Goal: Subscribe to service/newsletter

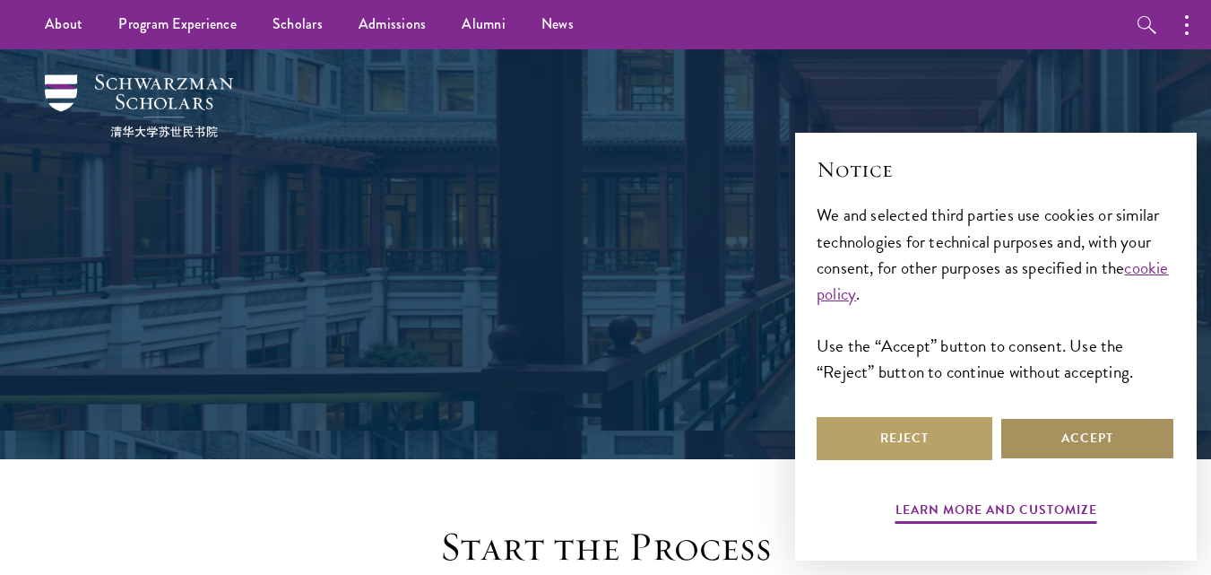
click at [1117, 422] on button "Accept" at bounding box center [1087, 438] width 176 height 43
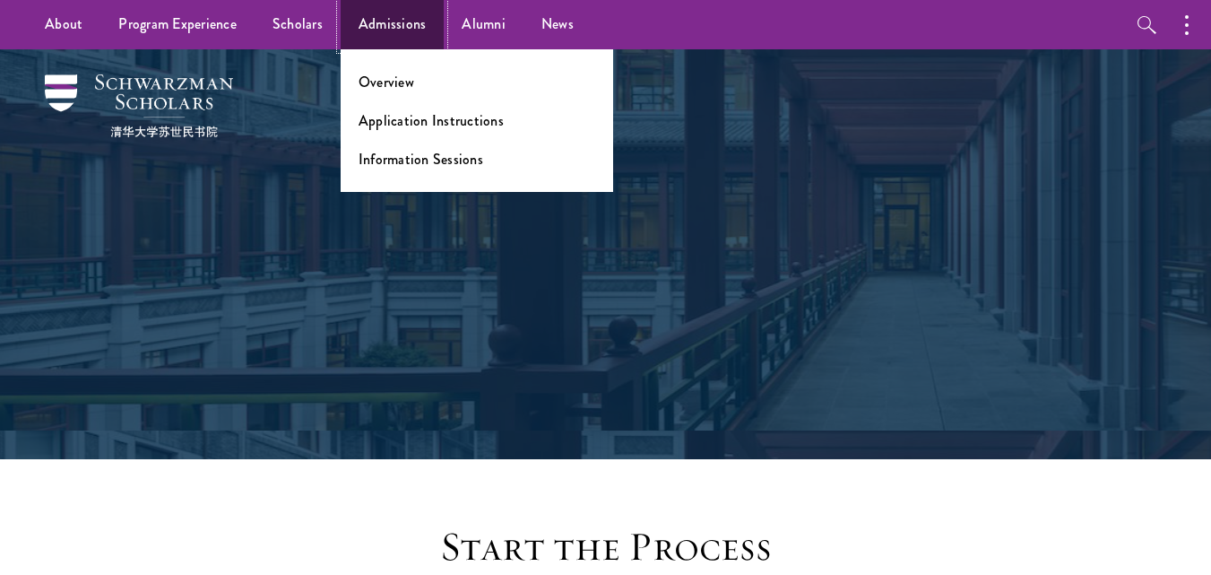
click at [376, 16] on link "Admissions" at bounding box center [393, 24] width 104 height 49
click at [385, 119] on link "Application Instructions" at bounding box center [431, 120] width 145 height 21
drag, startPoint x: 393, startPoint y: 69, endPoint x: 389, endPoint y: 87, distance: 18.5
click at [389, 87] on ul "Overview Application Instructions Information Sessions" at bounding box center [477, 120] width 272 height 143
click at [393, 157] on link "Information Sessions" at bounding box center [421, 159] width 125 height 21
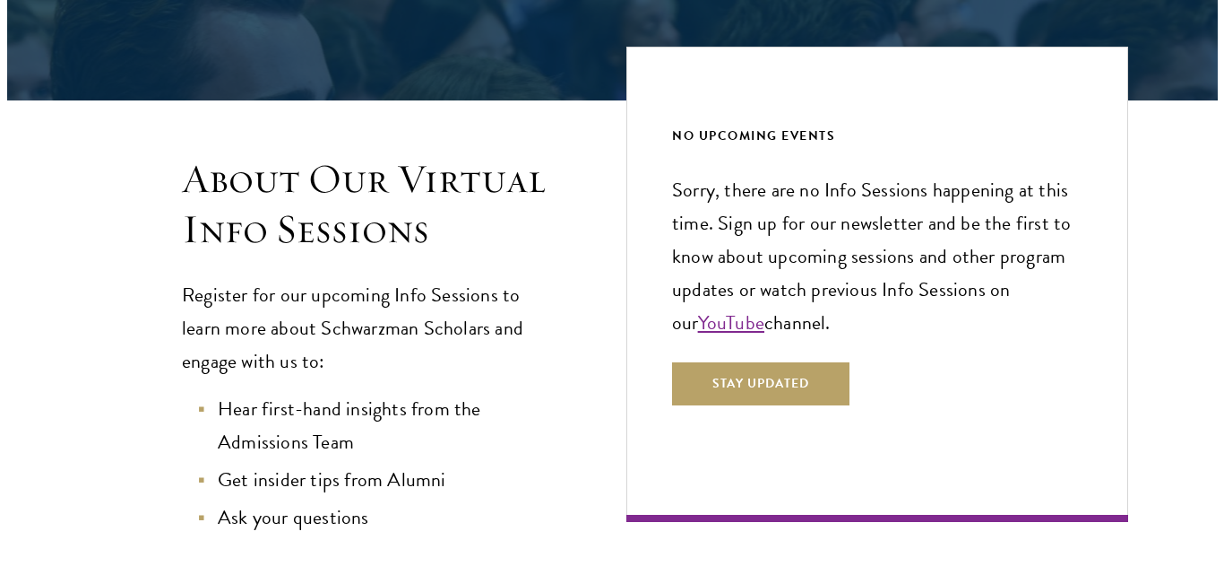
scroll to position [394, 0]
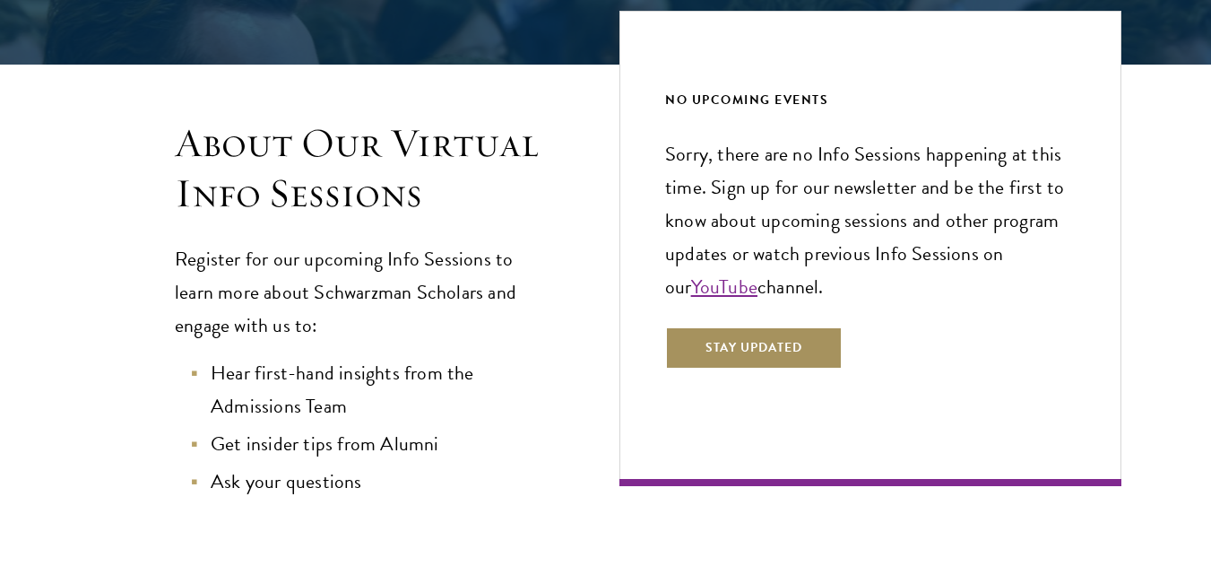
click at [774, 336] on button "Stay Updated" at bounding box center [753, 347] width 177 height 43
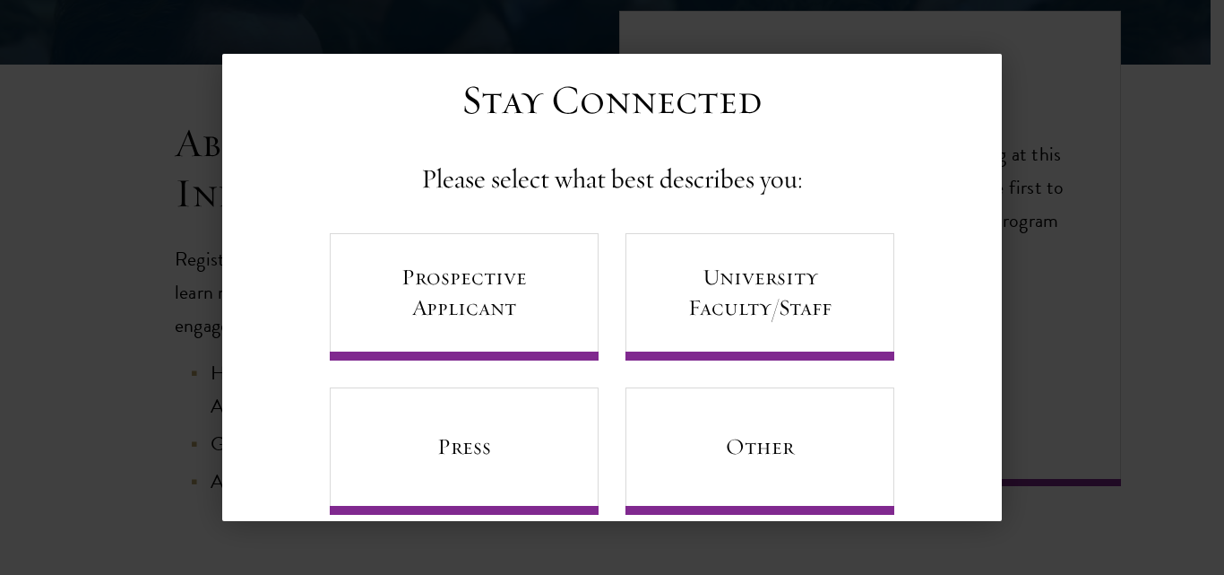
scroll to position [66, 0]
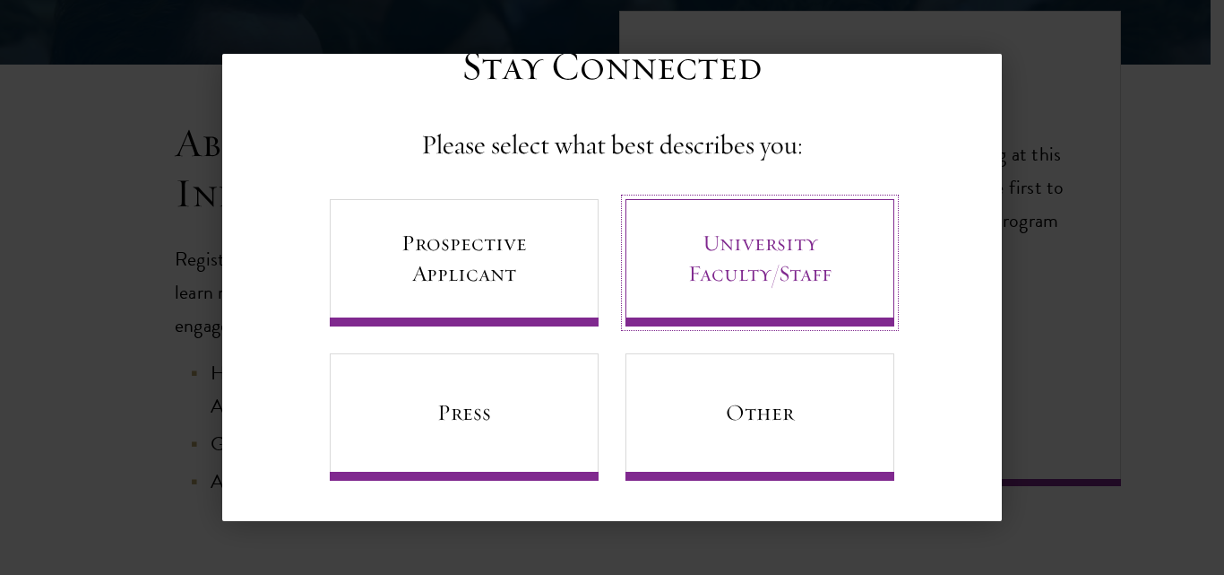
click at [774, 231] on link "University Faculty/Staff" at bounding box center [760, 262] width 269 height 127
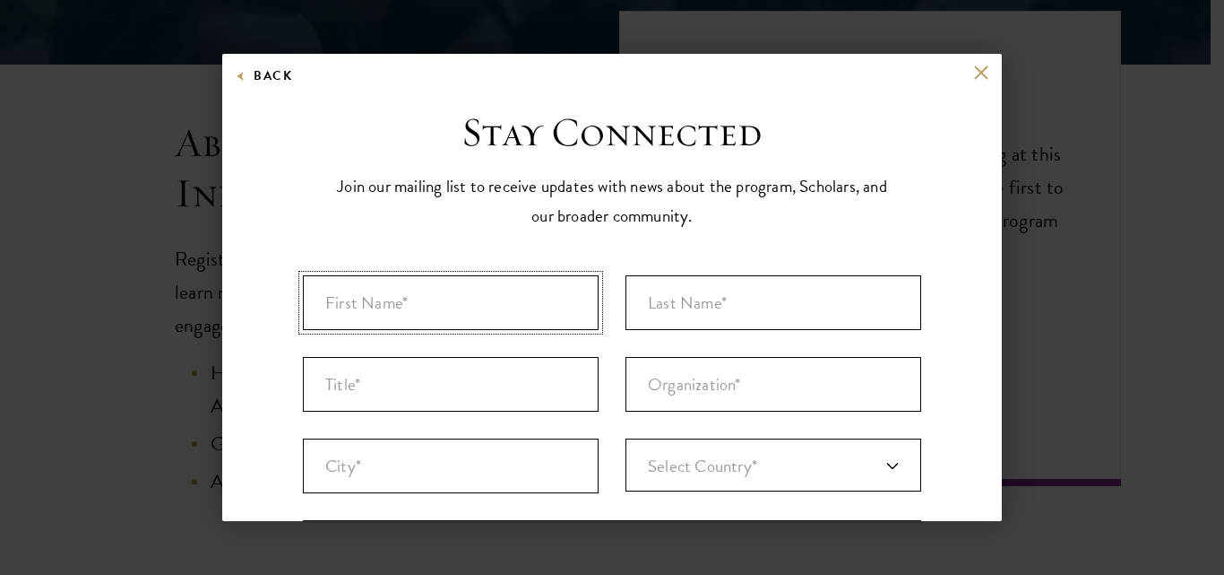
click at [369, 319] on input "First Name* *" at bounding box center [451, 302] width 296 height 55
type input "Ismaciil"
type input "Maxamuud"
type input "Fkjdy"
type input "[GEOGRAPHIC_DATA]"
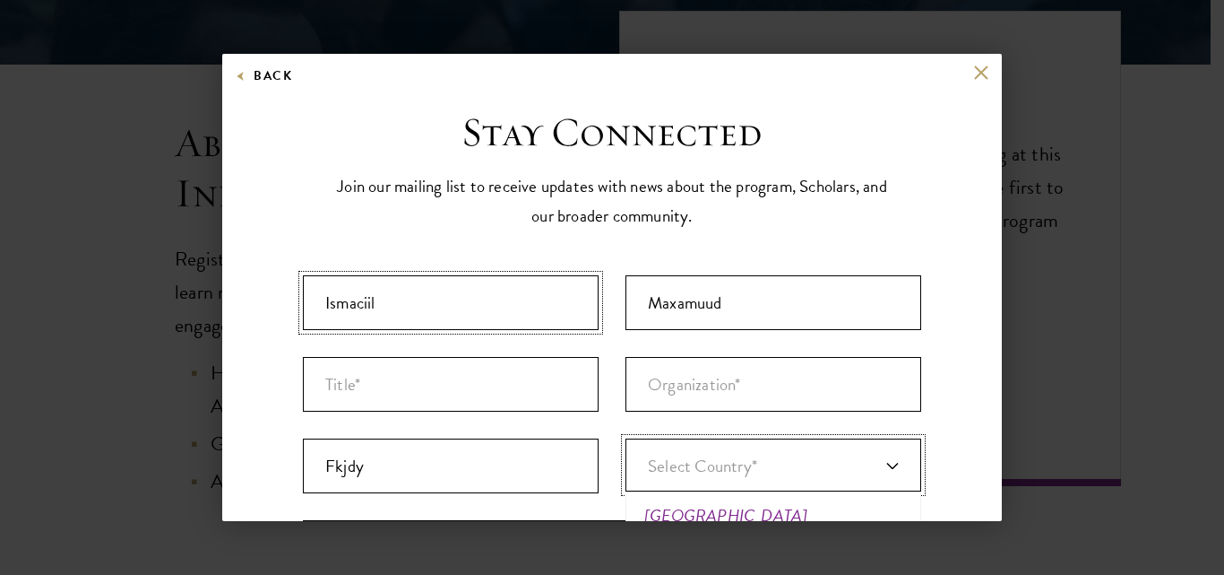
scroll to position [14, 0]
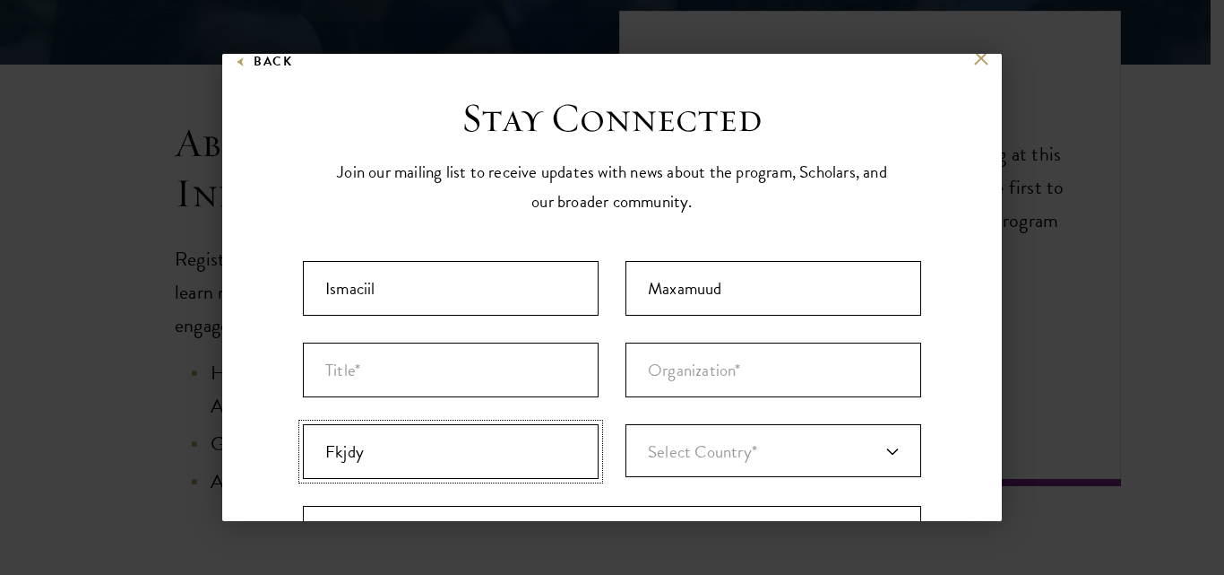
click at [386, 438] on input "Fkjdy" at bounding box center [451, 451] width 296 height 55
type input "F"
click at [441, 376] on input "Title *" at bounding box center [451, 369] width 296 height 55
type input "work"
click at [701, 435] on link "Select Country*" at bounding box center [774, 450] width 296 height 53
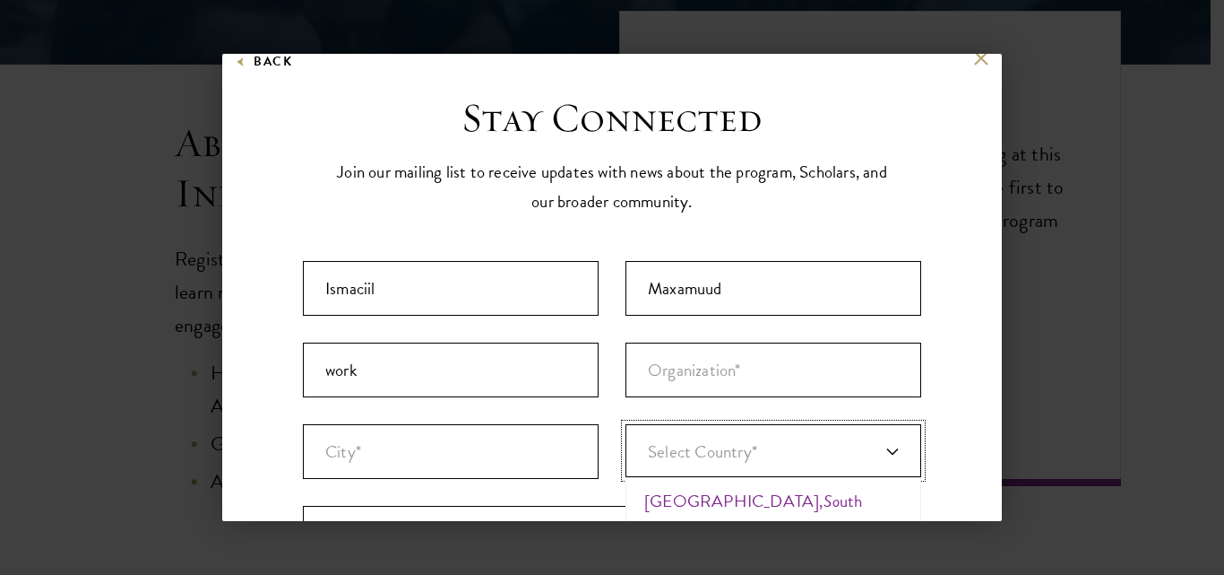
type input "[GEOGRAPHIC_DATA]"
type input "Fkjdy"
click at [697, 500] on li "[GEOGRAPHIC_DATA]" at bounding box center [773, 500] width 285 height 37
click at [370, 454] on input "Fkjdy" at bounding box center [451, 451] width 296 height 55
type input "F"
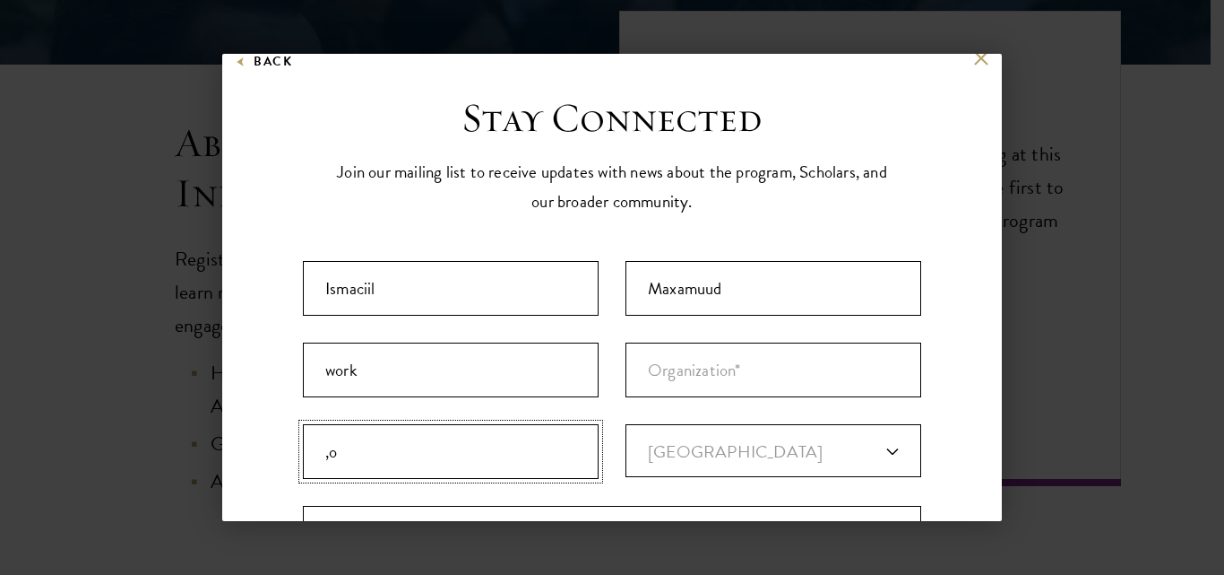
type input ","
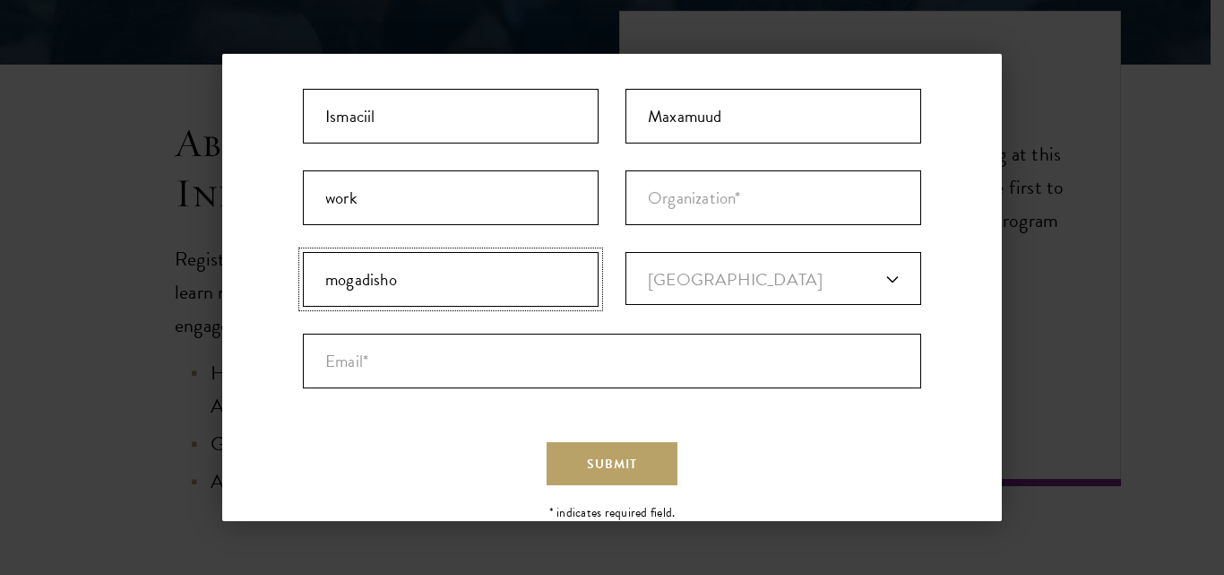
scroll to position [189, 0]
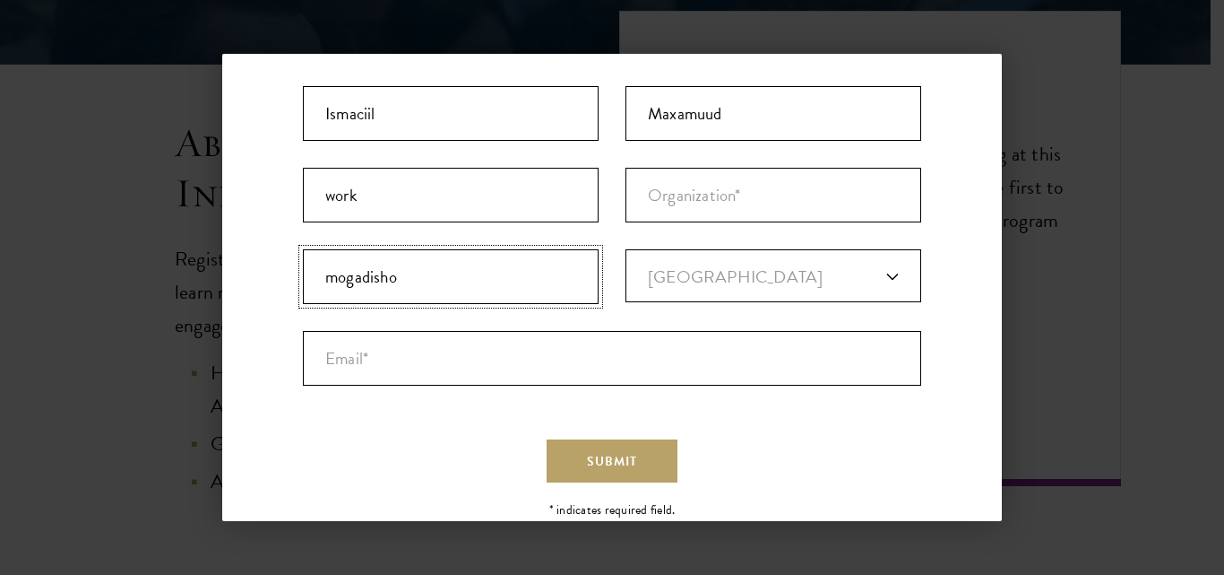
type input "mogadisho"
click at [689, 396] on ul "First Name* * Ismaciil 8 of 40 max characters Last Name* * Maxamuud 8 of 80 max…" at bounding box center [612, 236] width 645 height 326
click at [696, 367] on input "Email* *" at bounding box center [612, 358] width 618 height 55
click at [733, 185] on input "Organization *" at bounding box center [774, 195] width 296 height 55
type input "student"
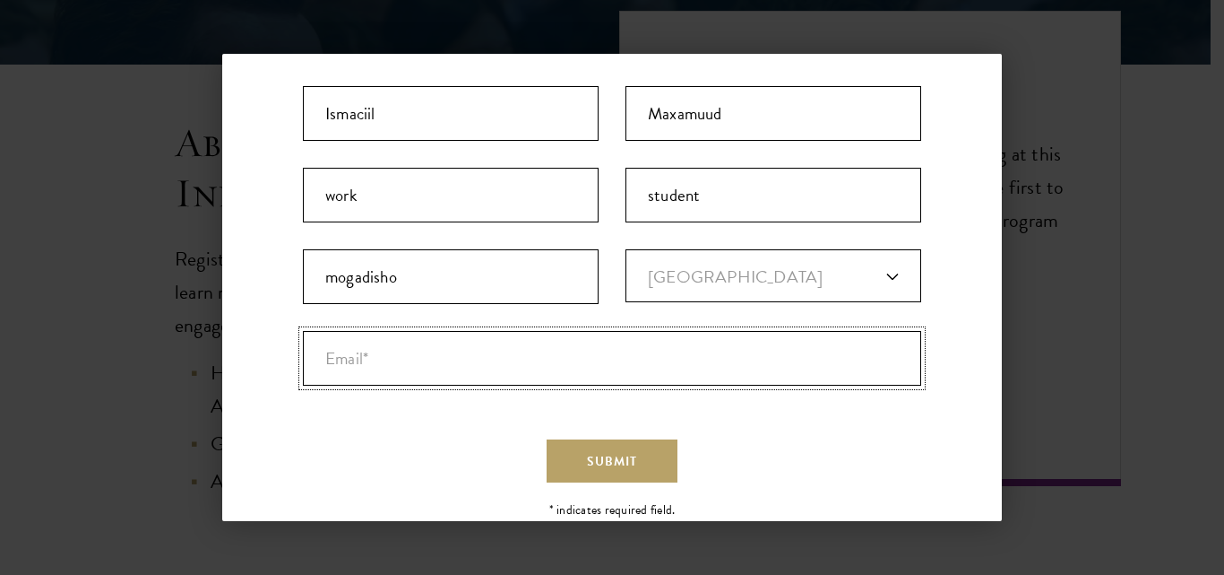
click at [489, 359] on input "Email* *" at bounding box center [612, 358] width 618 height 55
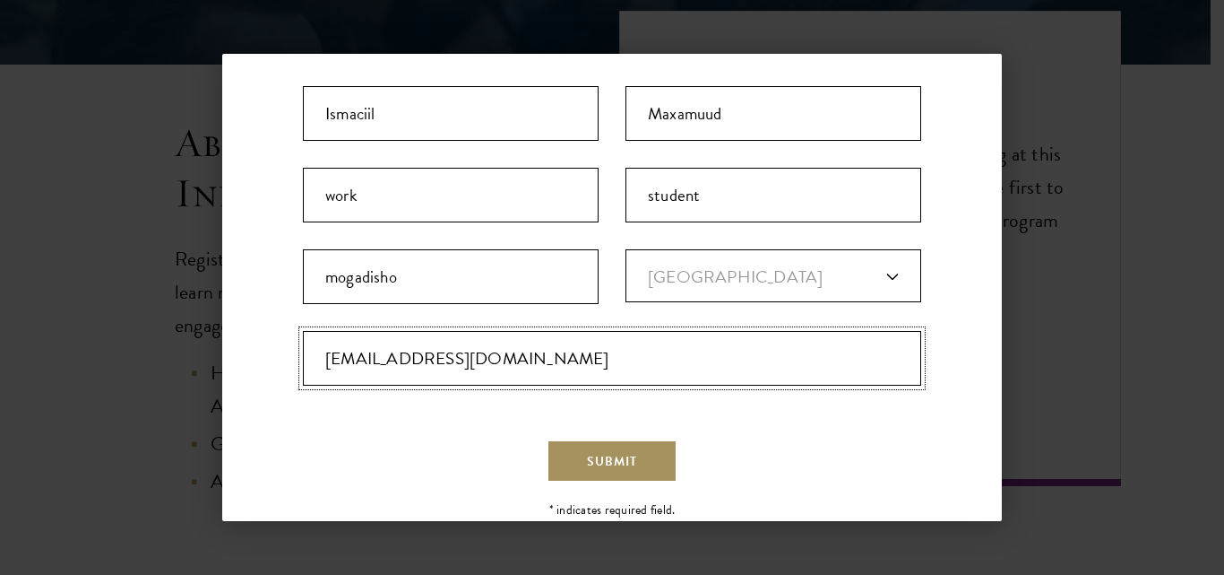
type input "[EMAIL_ADDRESS][DOMAIN_NAME]"
click at [637, 444] on button "Submit" at bounding box center [612, 460] width 131 height 43
click at [557, 517] on p "* indicates required field." at bounding box center [612, 509] width 412 height 19
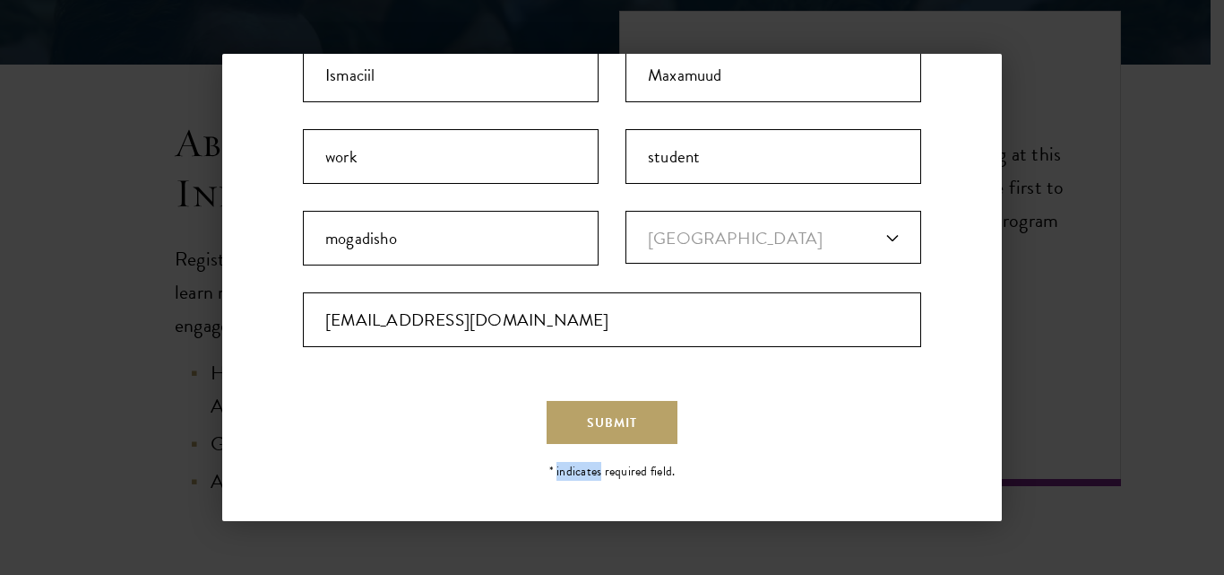
click at [557, 517] on div "Back Stay Connected Please select what best describes you: Prospective Applican…" at bounding box center [612, 287] width 780 height 467
click at [617, 436] on button "Submit" at bounding box center [612, 422] width 131 height 43
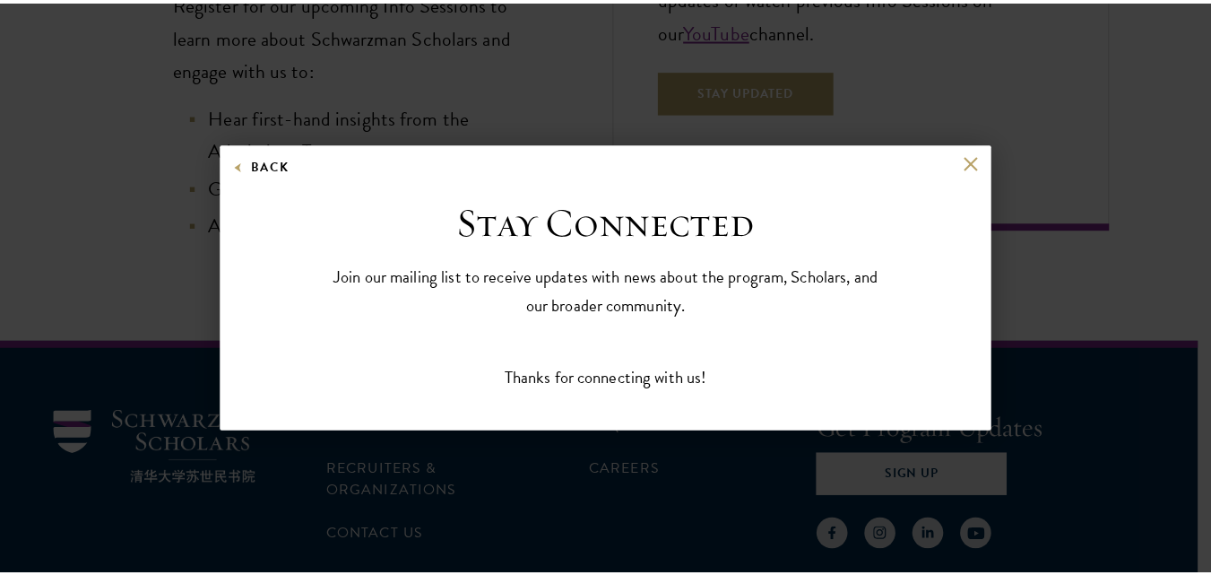
scroll to position [0, 0]
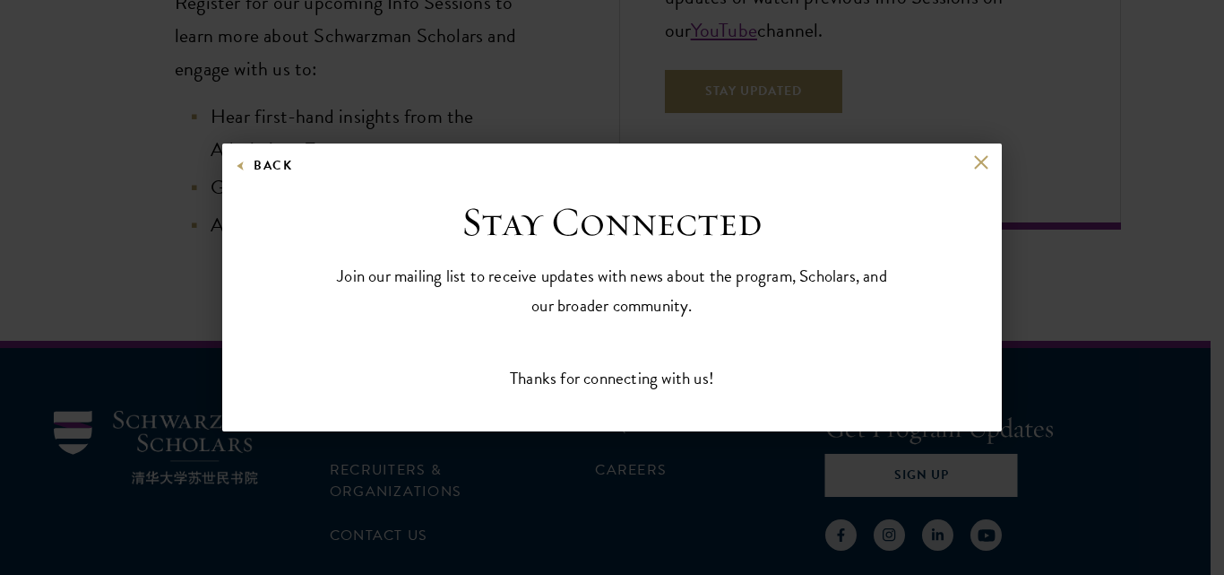
click at [540, 387] on div "Thanks for connecting with us!" at bounding box center [612, 378] width 618 height 26
click at [972, 176] on div "Back" at bounding box center [612, 175] width 780 height 43
click at [982, 160] on button at bounding box center [980, 161] width 15 height 15
